Goal: Task Accomplishment & Management: Use online tool/utility

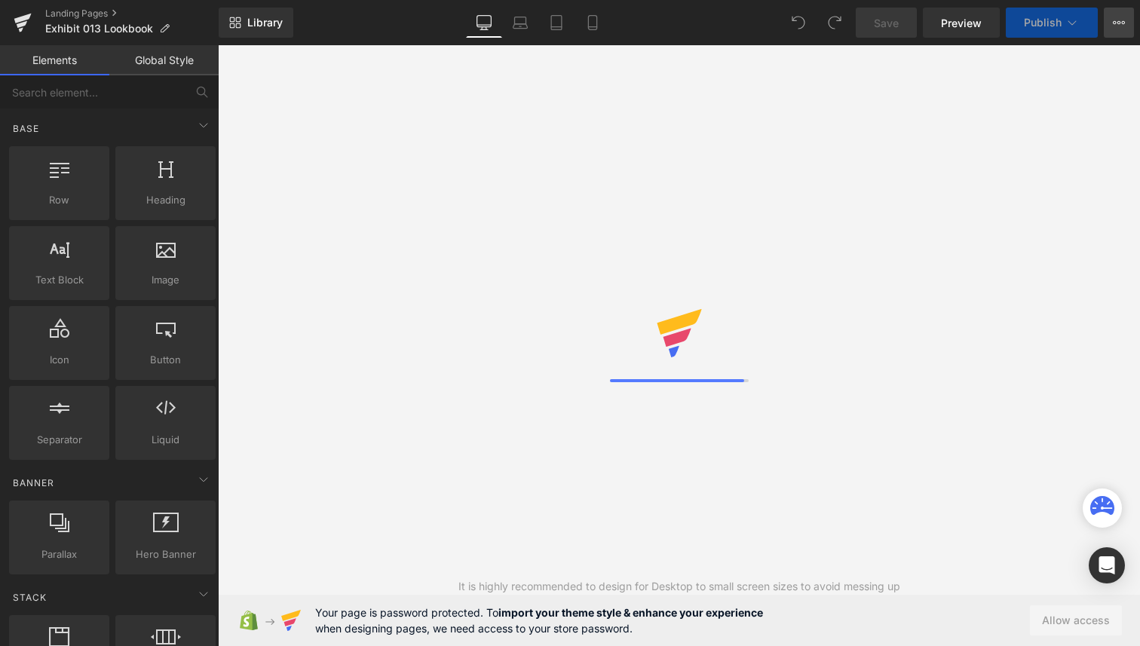
click at [1112, 13] on button "View Live Page View with current Template Save Template to Library Schedule Pub…" at bounding box center [1119, 23] width 30 height 30
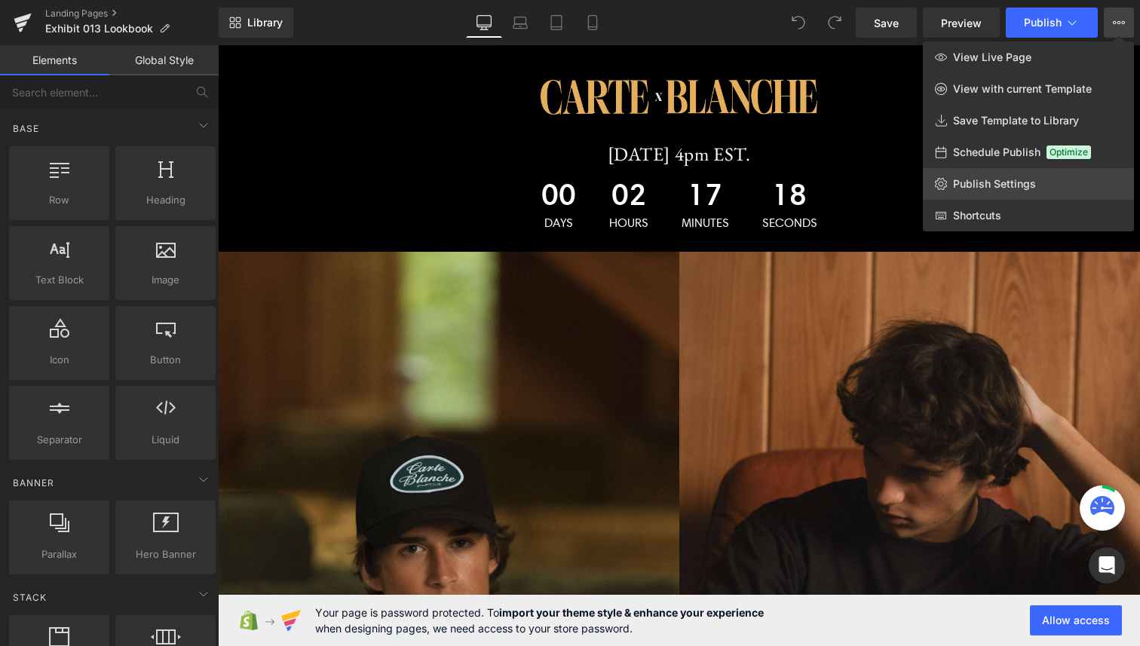
click at [985, 182] on span "Publish Settings" at bounding box center [994, 184] width 83 height 14
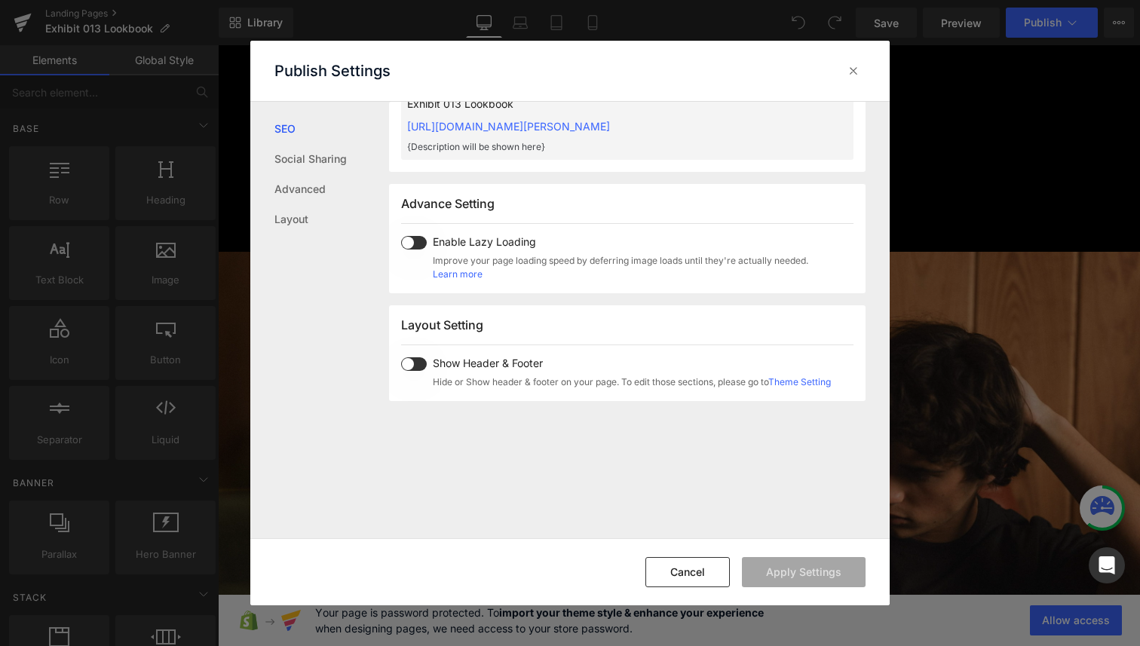
scroll to position [715, 0]
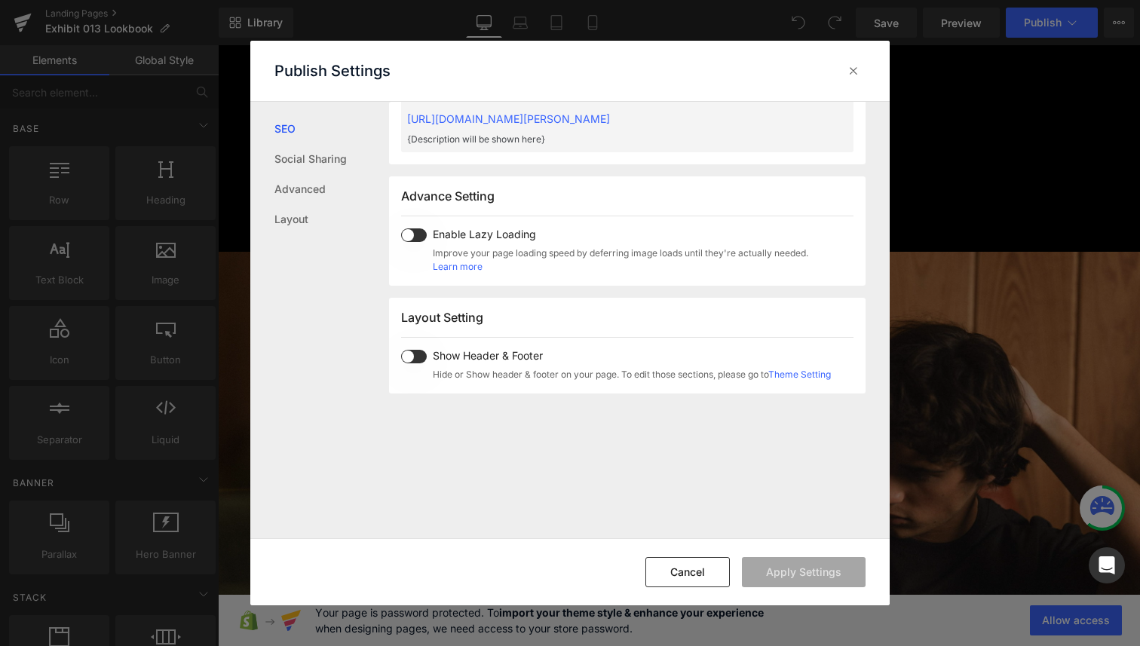
click at [415, 354] on span at bounding box center [414, 357] width 26 height 14
click at [780, 568] on button "Apply Settings" at bounding box center [804, 572] width 124 height 30
click at [855, 73] on icon at bounding box center [853, 70] width 15 height 15
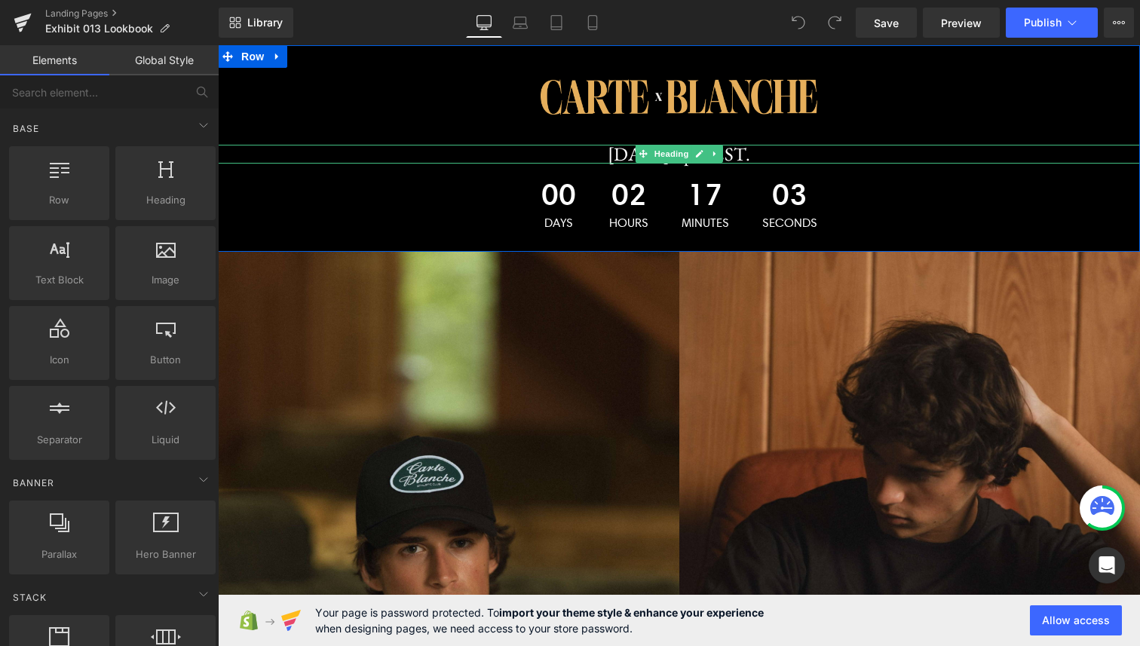
click at [612, 156] on span "[DATE] 4pm EST." at bounding box center [679, 154] width 143 height 24
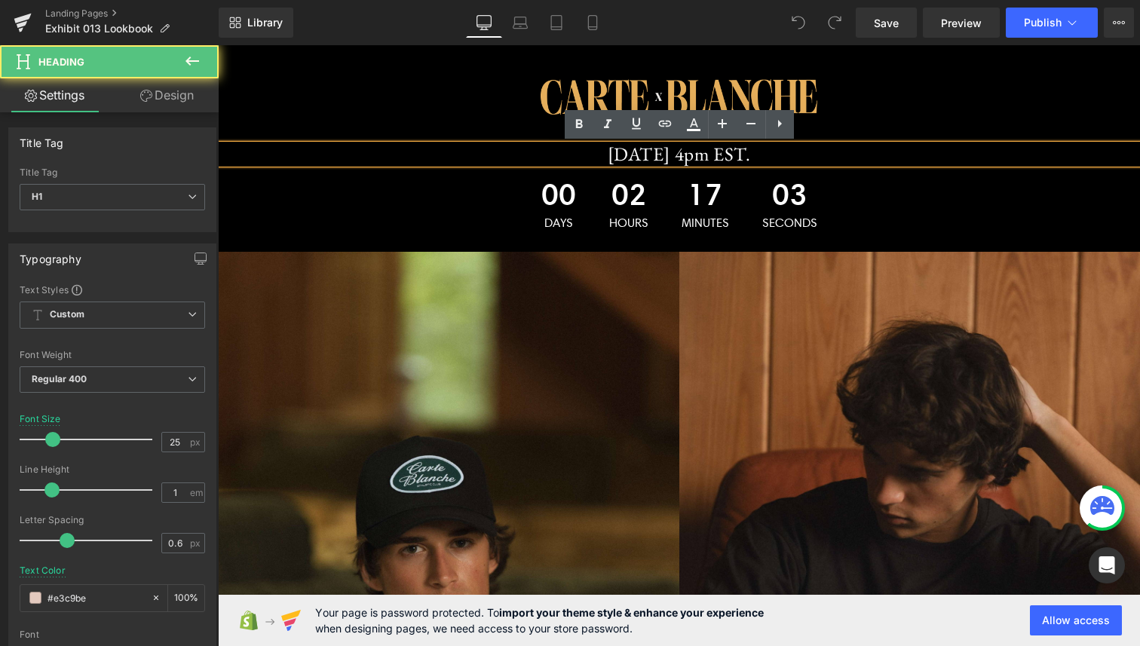
click at [612, 156] on span "[DATE] 4pm EST." at bounding box center [679, 154] width 143 height 24
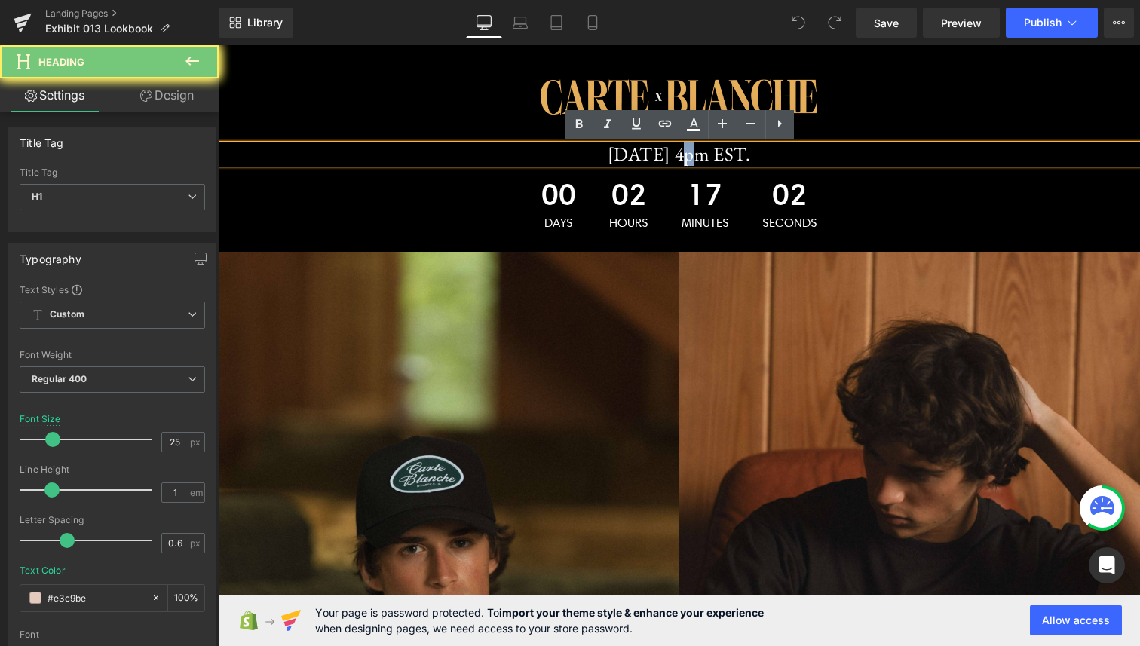
click at [612, 156] on span "[DATE] 4pm EST." at bounding box center [679, 154] width 143 height 24
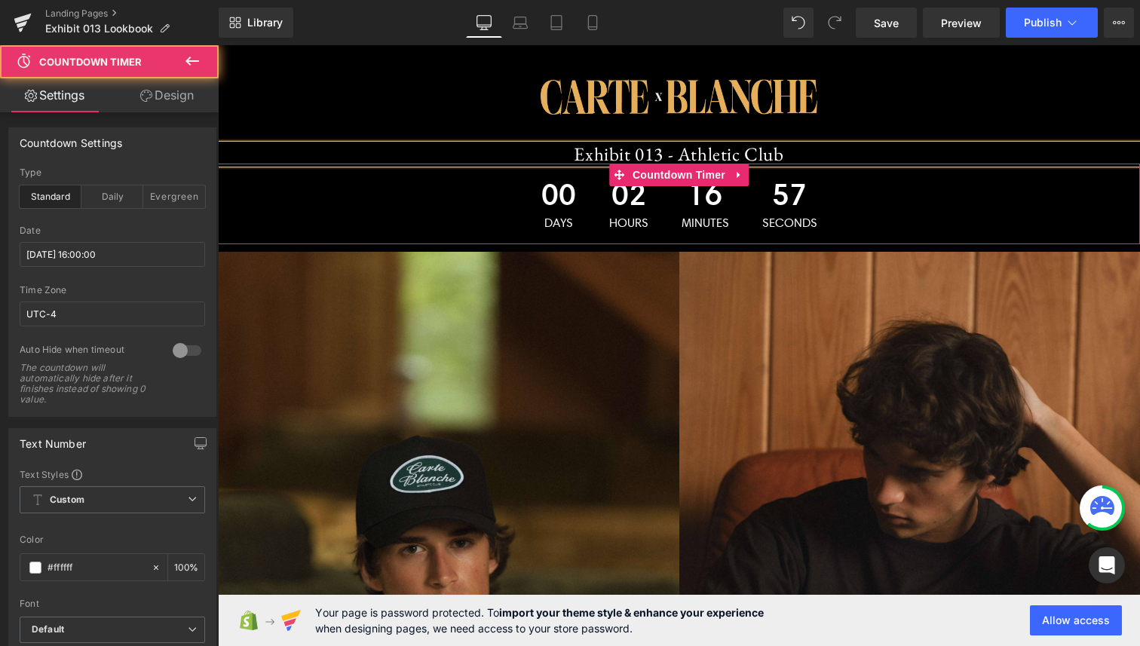
click at [823, 210] on div "57 Seconds" at bounding box center [789, 204] width 85 height 80
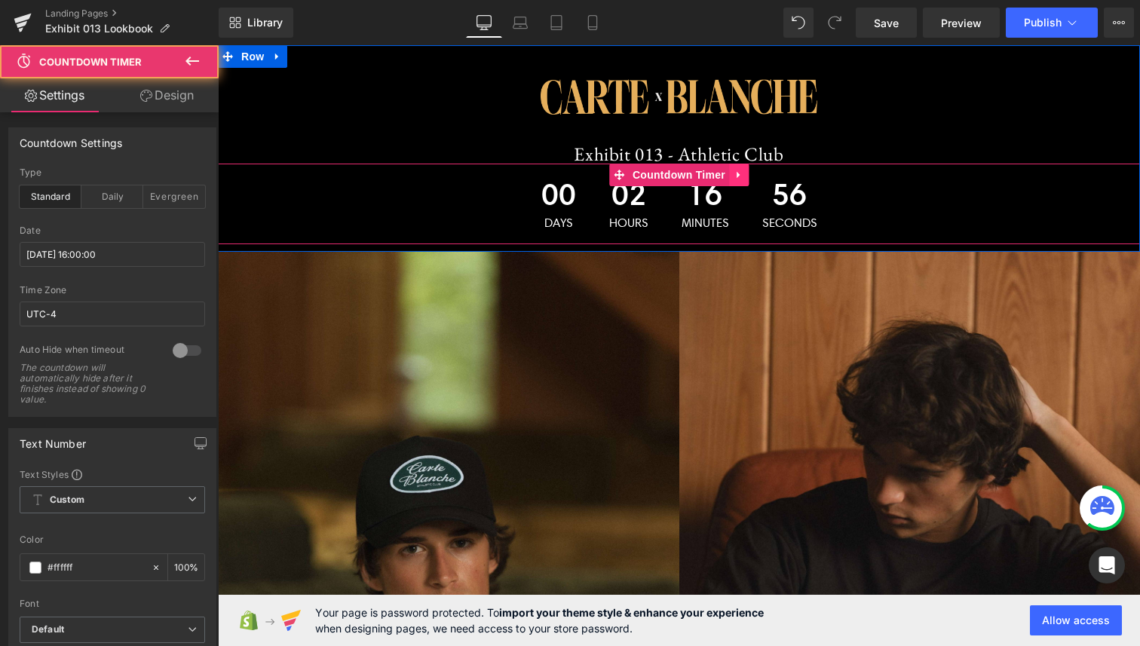
click at [740, 173] on icon at bounding box center [739, 174] width 11 height 11
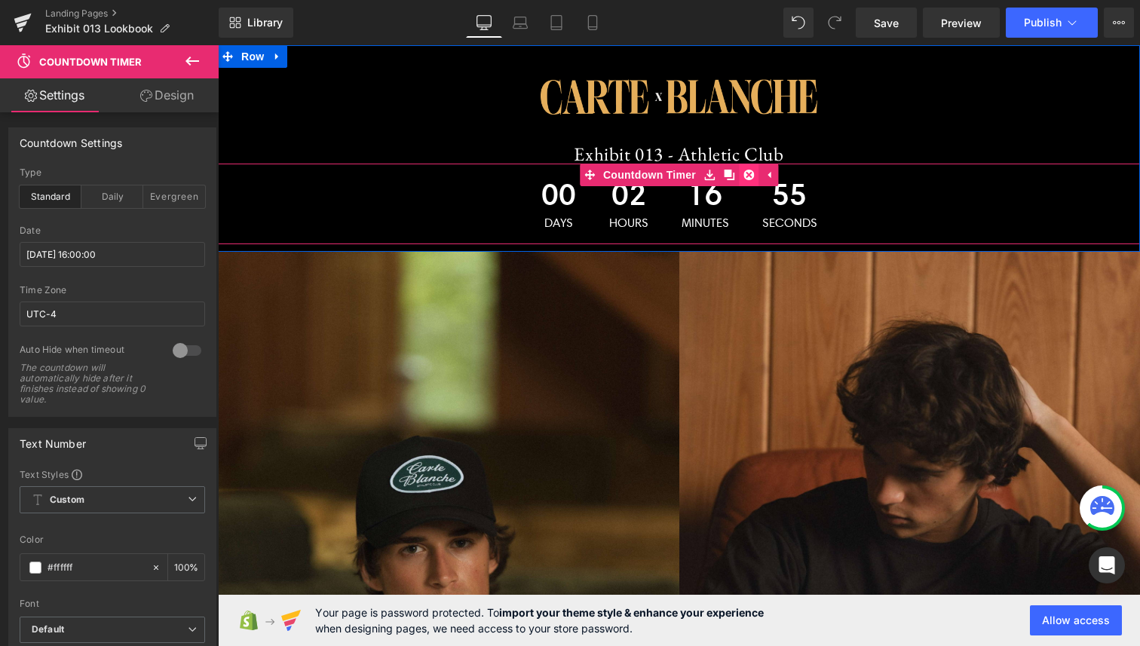
click at [746, 171] on icon at bounding box center [748, 175] width 11 height 11
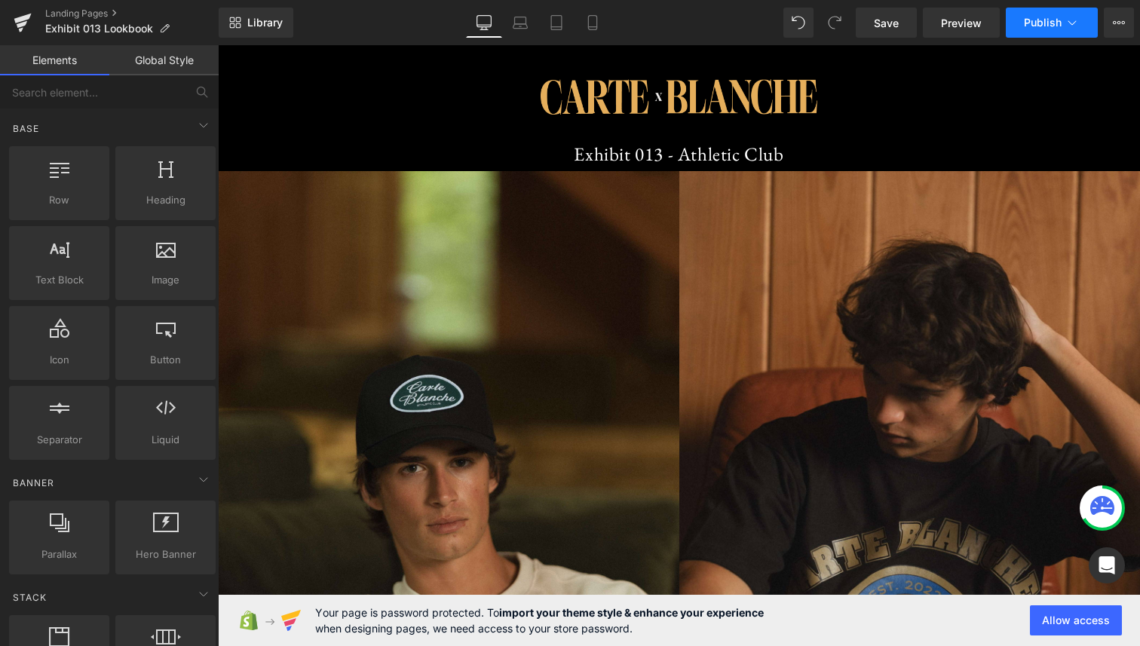
click at [1040, 15] on button "Publish" at bounding box center [1052, 23] width 92 height 30
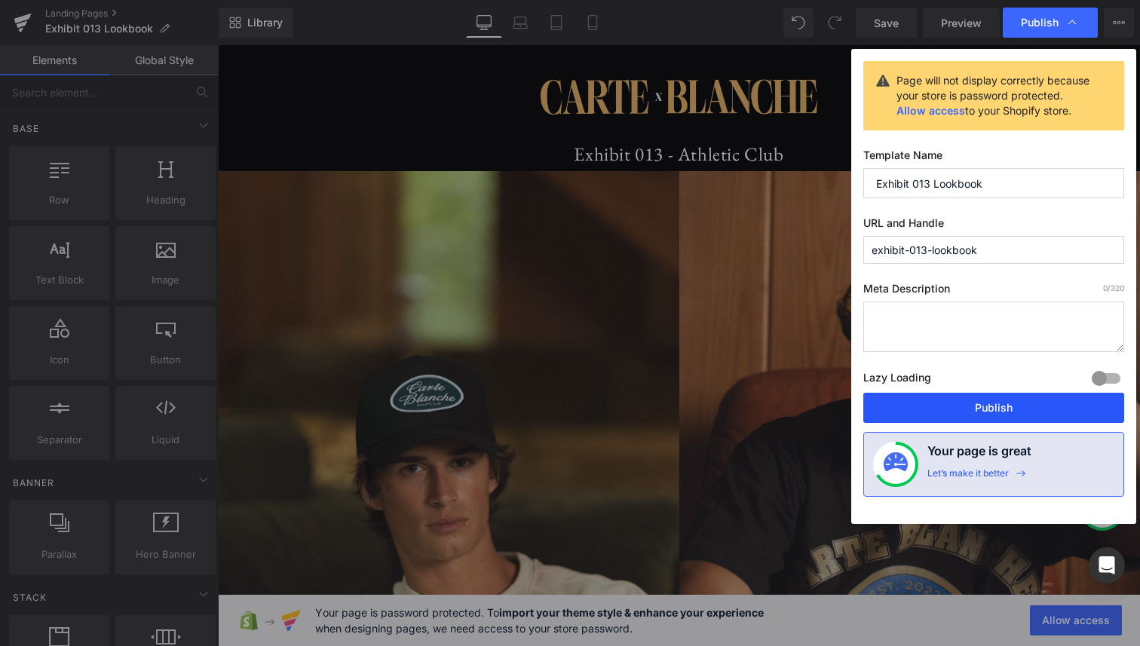
click at [967, 412] on button "Publish" at bounding box center [993, 408] width 261 height 30
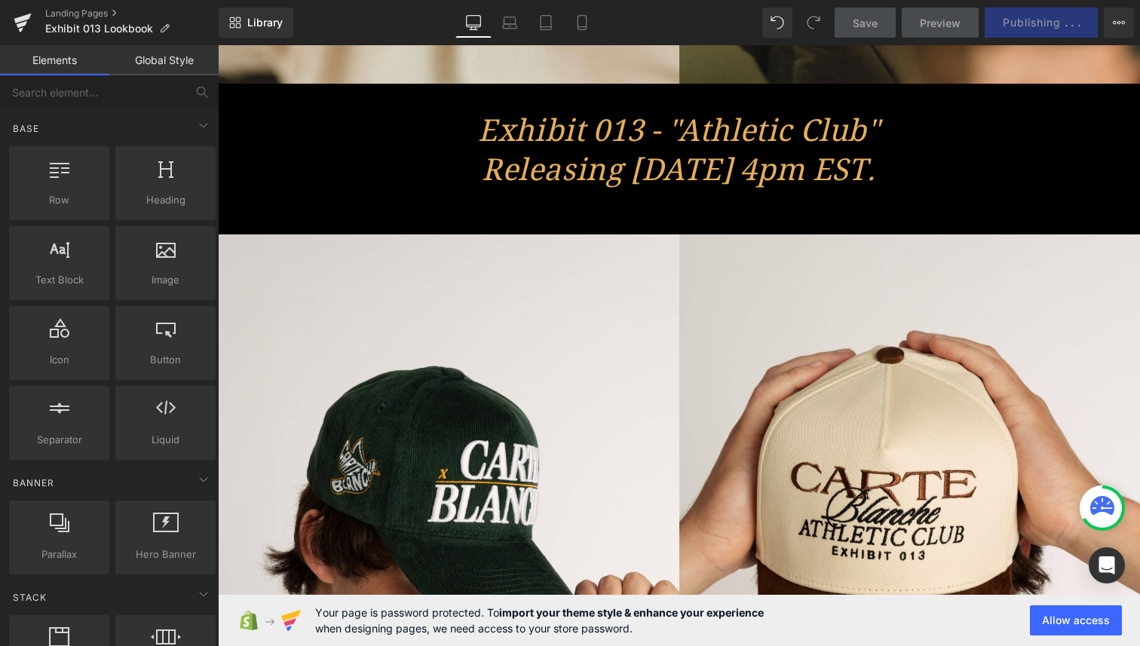
scroll to position [2147, 0]
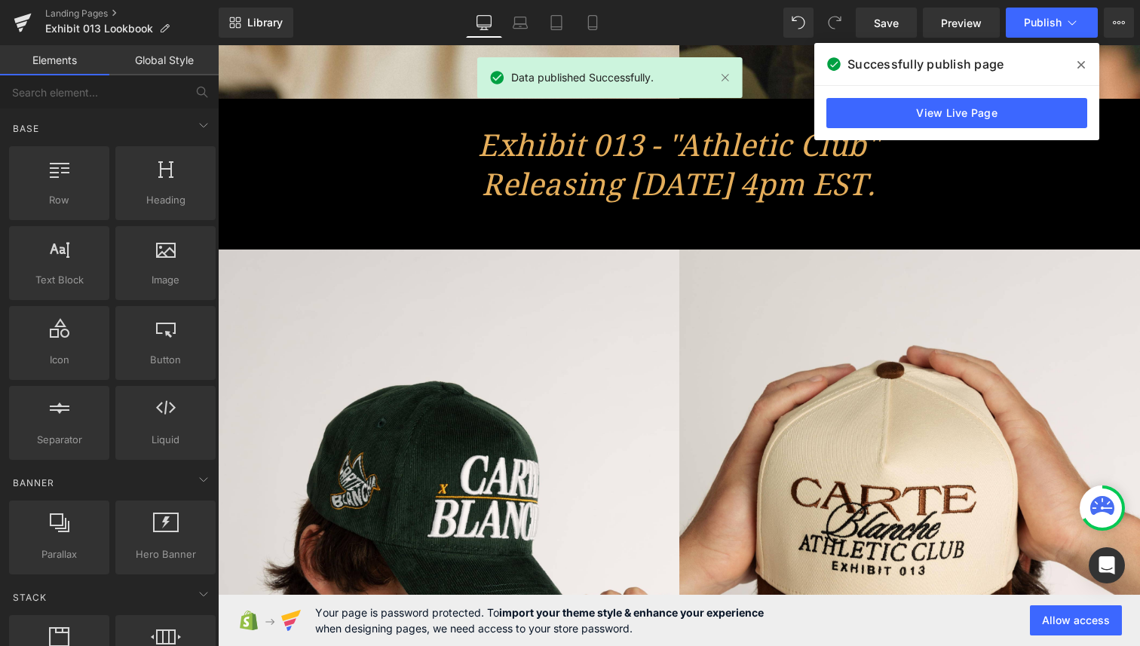
click at [1082, 72] on span at bounding box center [1081, 65] width 24 height 24
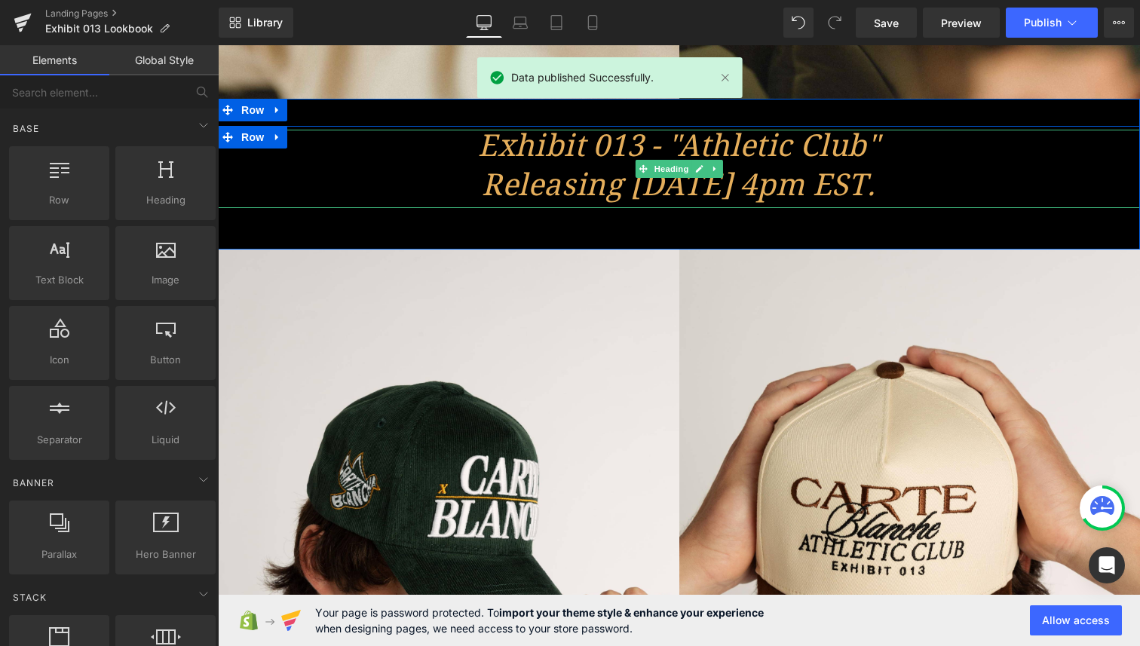
click at [715, 193] on span "Exhibit 013 - "Athletic Club" Releasing [DATE] 4pm EST." at bounding box center [678, 169] width 401 height 90
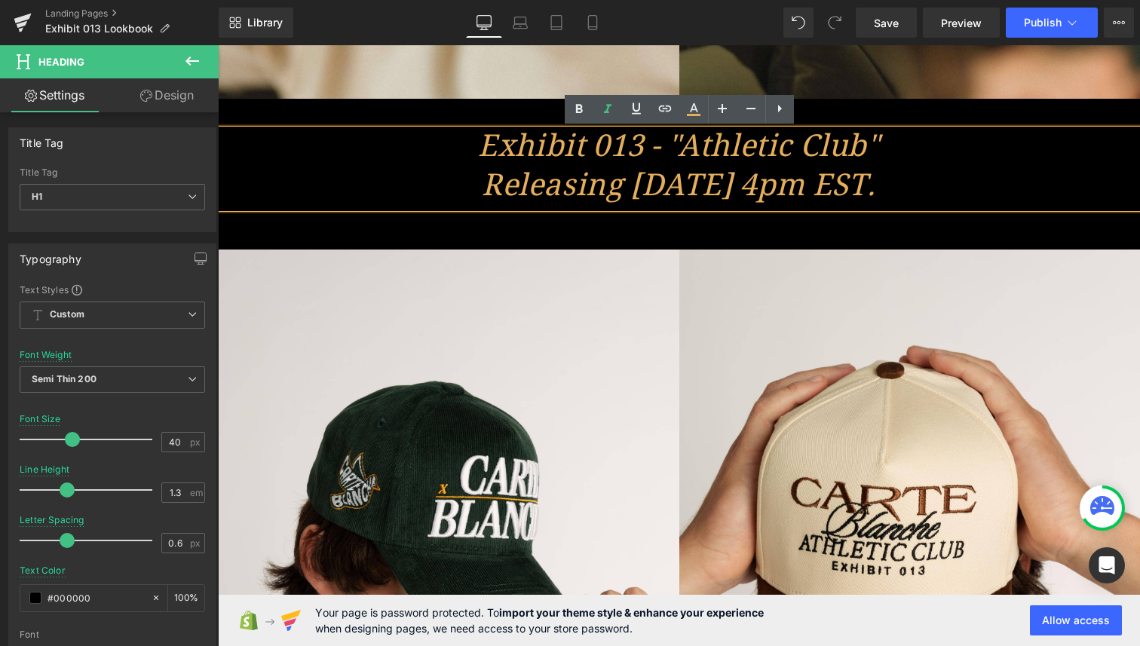
click at [1005, 188] on h1 "Exhibit 013 - "Athletic Club" Releasing [DATE] 4pm EST." at bounding box center [679, 169] width 922 height 78
drag, startPoint x: 1005, startPoint y: 188, endPoint x: 944, endPoint y: 191, distance: 61.1
click at [944, 191] on h1 "Exhibit 013 - "Athletic Club" Releasing [DATE] 4pm EST." at bounding box center [679, 169] width 922 height 78
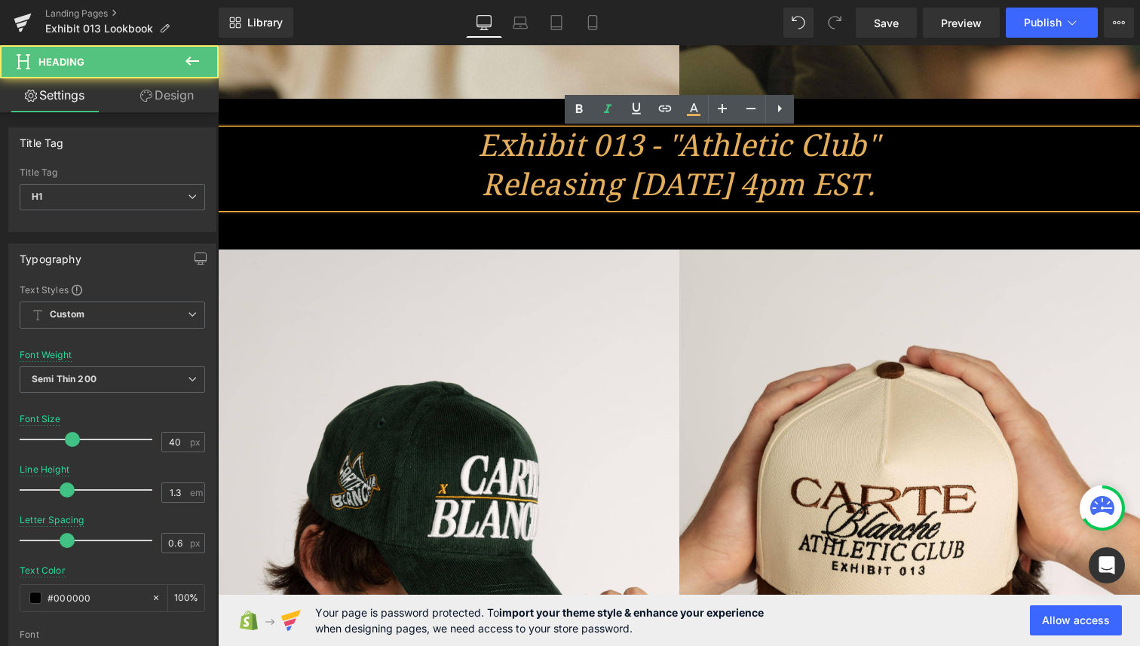
click at [879, 182] on span "Exhibit 013 - "Athletic Club" Releasing [DATE] 4pm EST." at bounding box center [678, 169] width 401 height 90
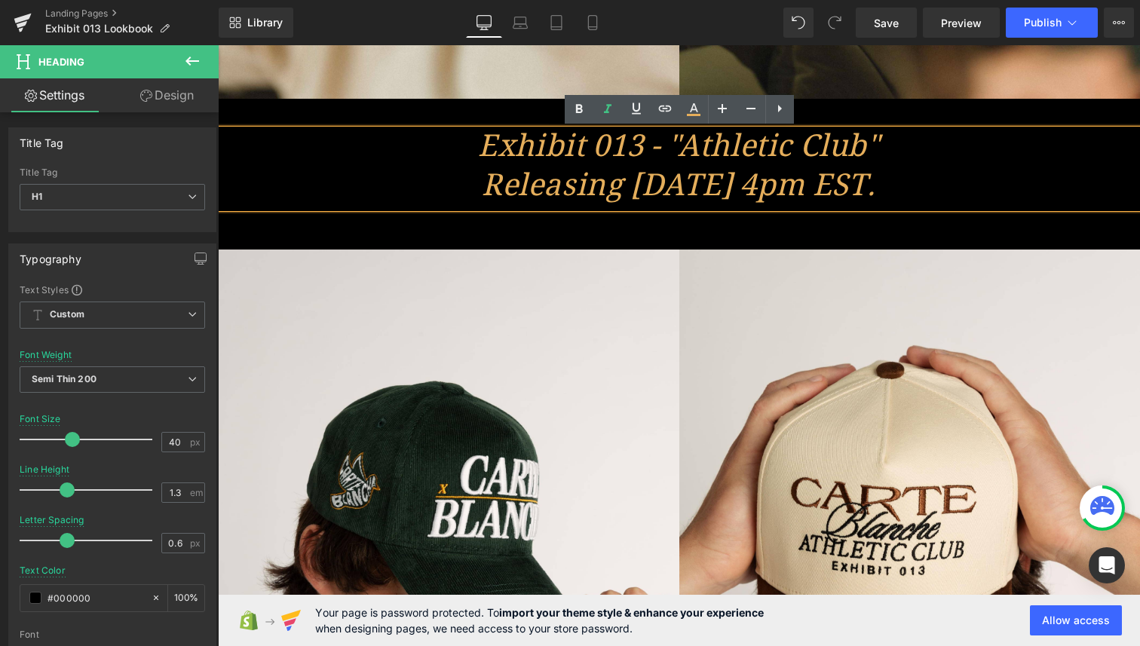
drag, startPoint x: 1015, startPoint y: 188, endPoint x: 363, endPoint y: 195, distance: 652.2
click at [363, 195] on h1 "Exhibit 013 - "Athletic Club" Releasing [DATE] 4pm EST." at bounding box center [679, 169] width 922 height 78
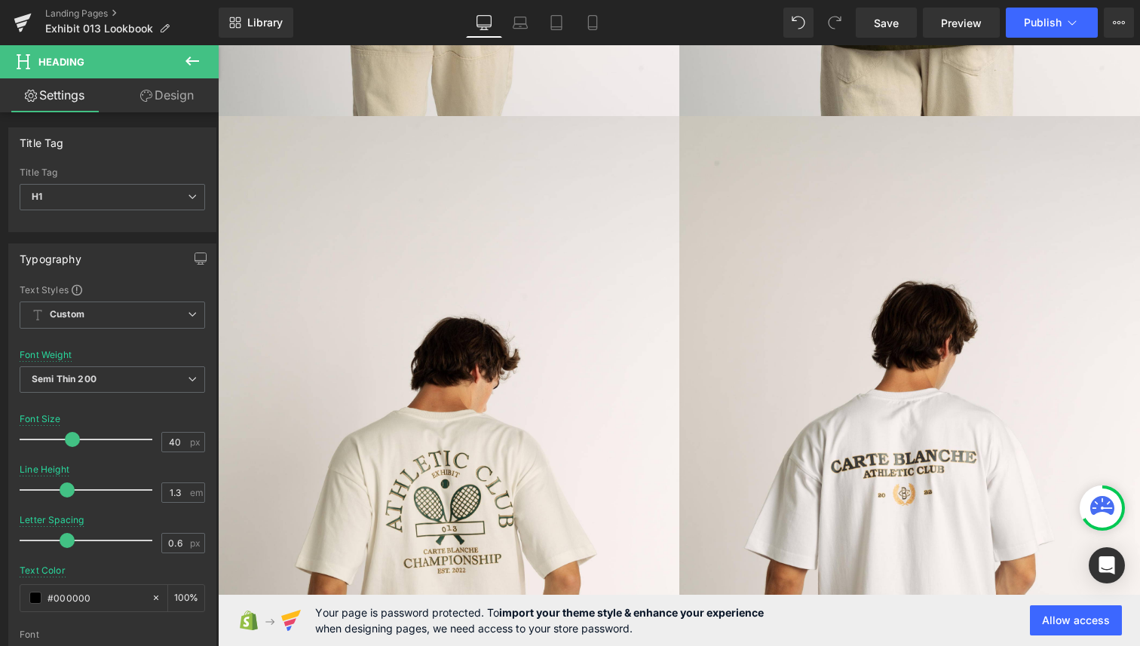
scroll to position [6276, 0]
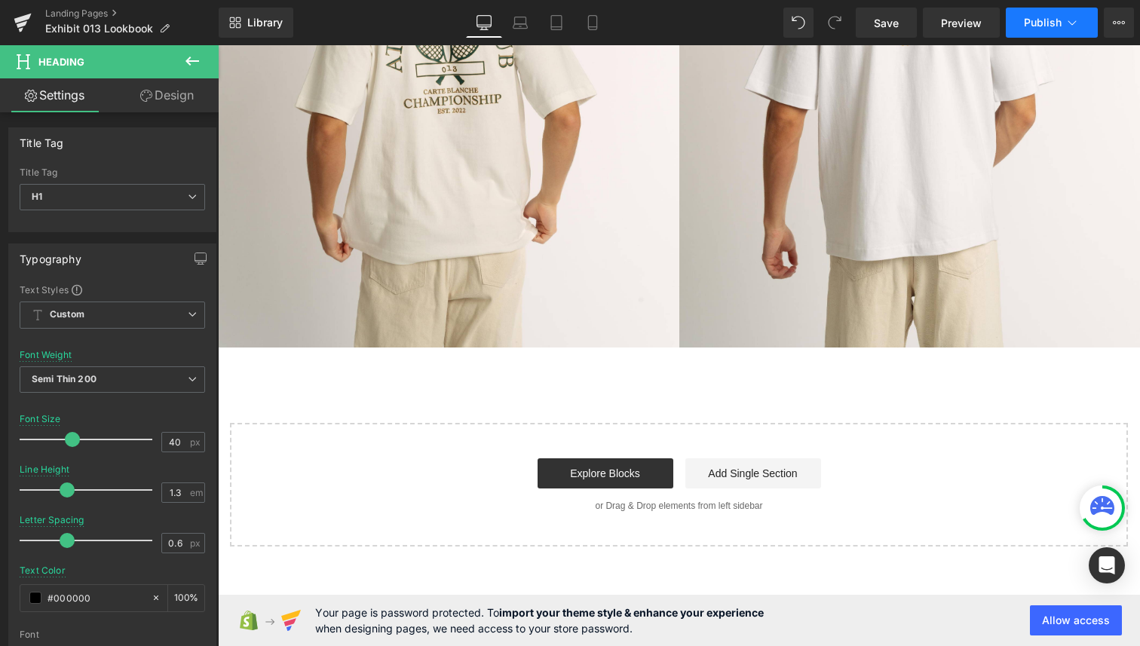
click at [1024, 23] on button "Publish" at bounding box center [1052, 23] width 92 height 30
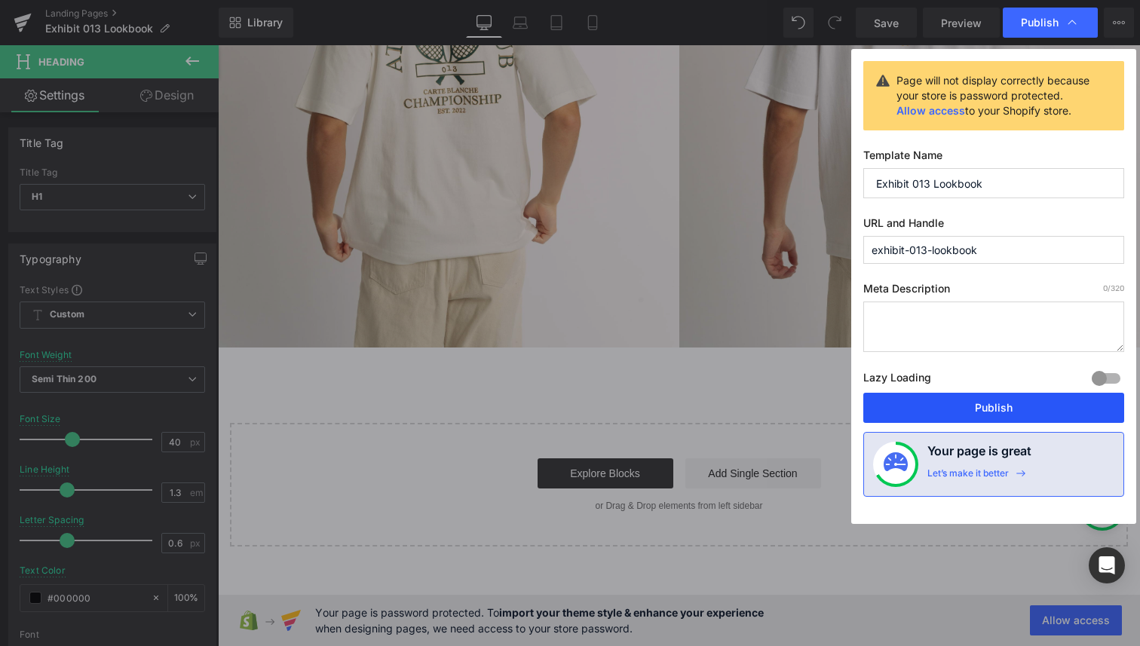
click at [971, 398] on button "Publish" at bounding box center [993, 408] width 261 height 30
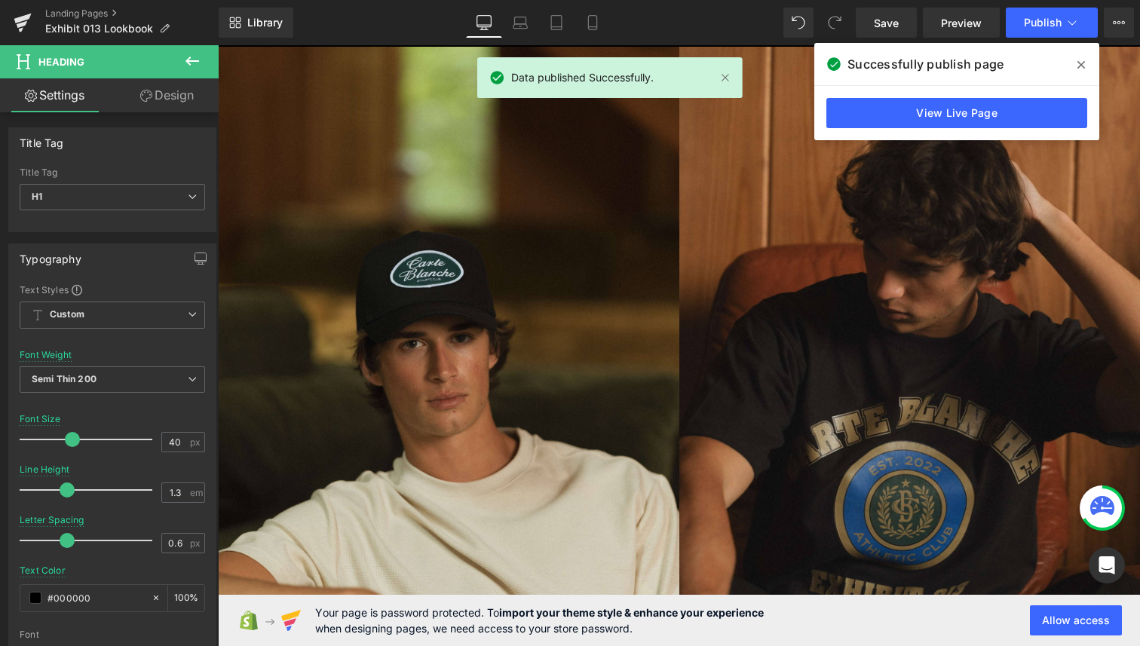
scroll to position [0, 0]
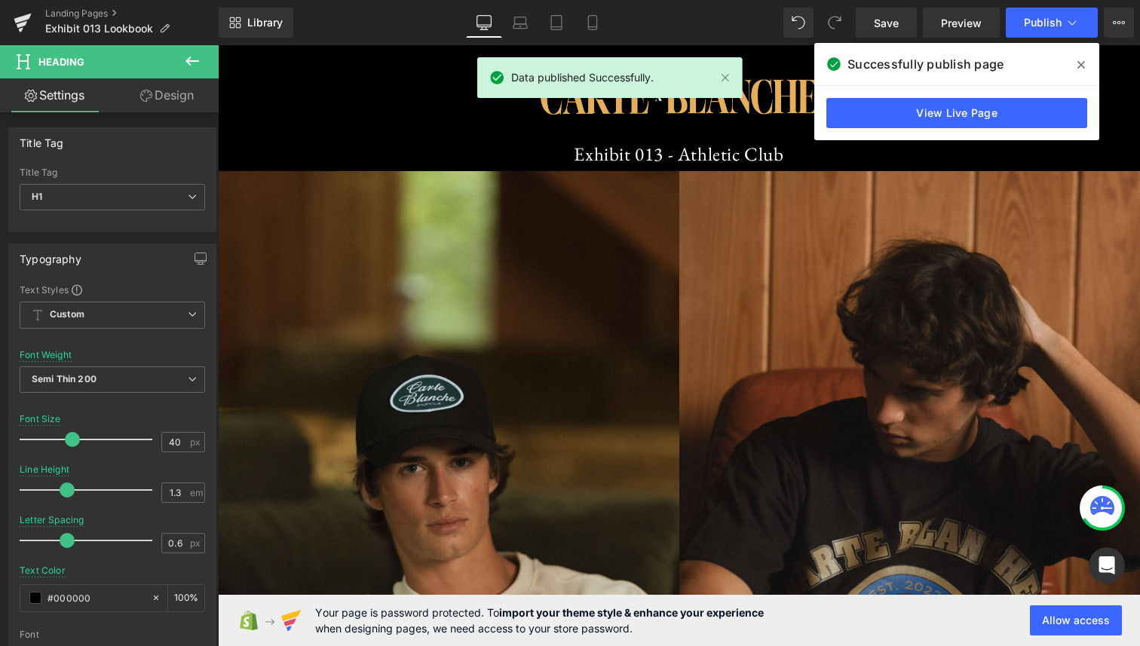
click at [1074, 66] on span at bounding box center [1081, 65] width 24 height 24
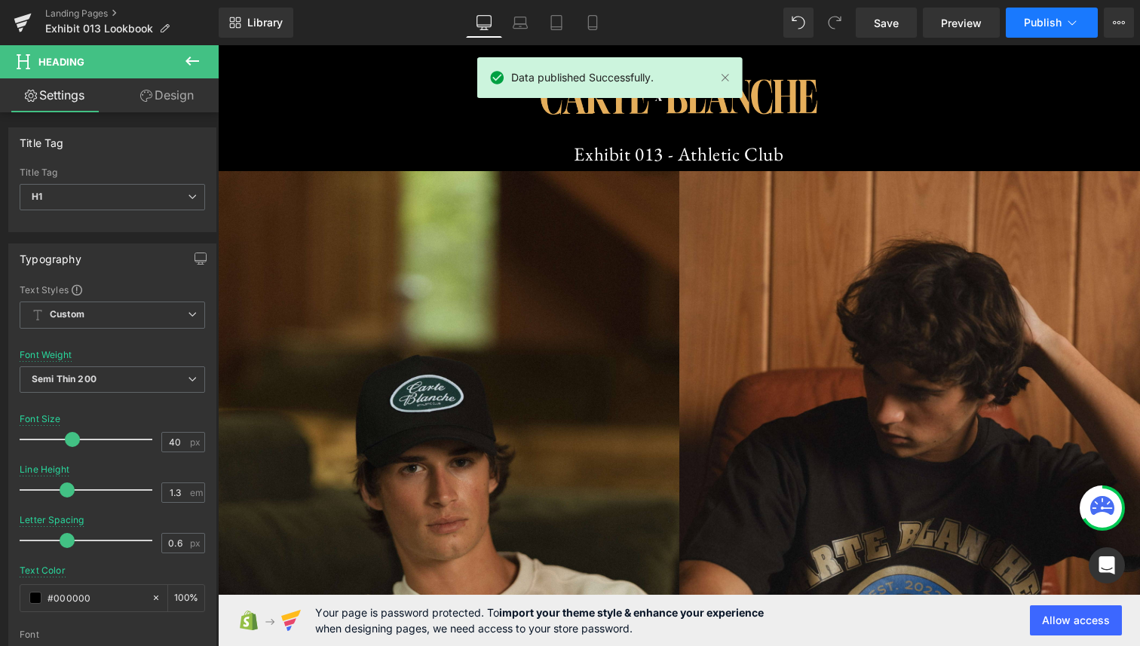
click at [1048, 23] on span "Publish" at bounding box center [1043, 23] width 38 height 12
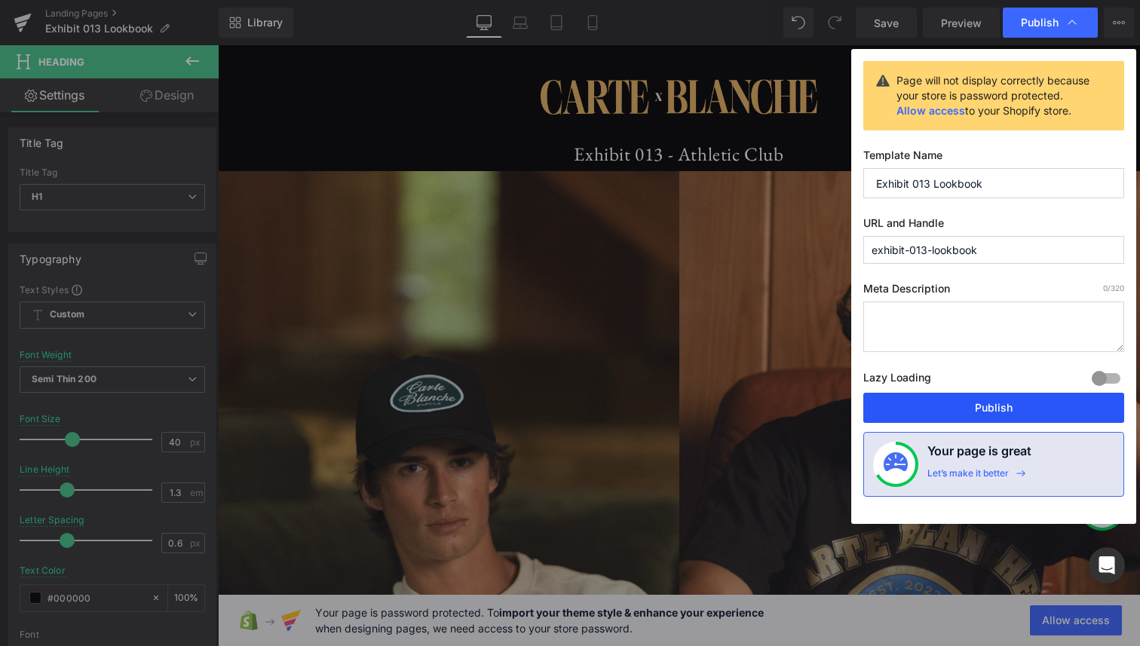
click at [1003, 412] on button "Publish" at bounding box center [993, 408] width 261 height 30
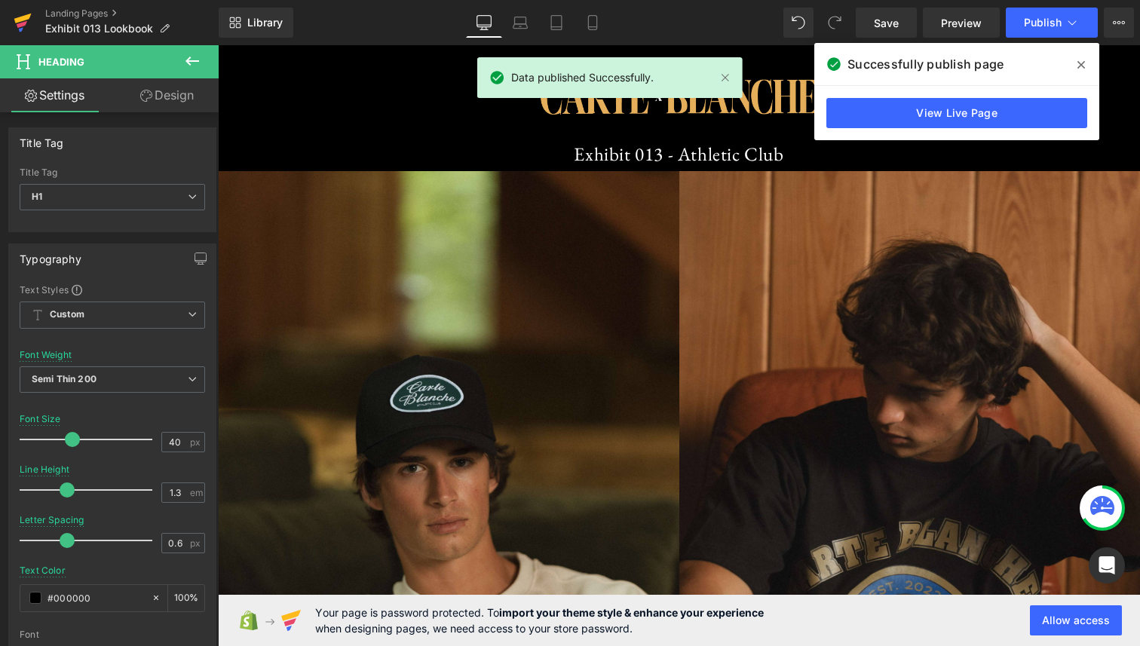
click at [26, 25] on icon at bounding box center [23, 23] width 18 height 38
